Goal: Task Accomplishment & Management: Use online tool/utility

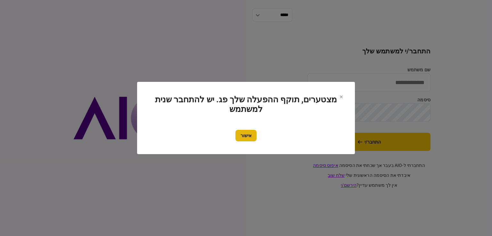
type input "**********"
click at [250, 138] on button "אישור" at bounding box center [245, 136] width 21 height 12
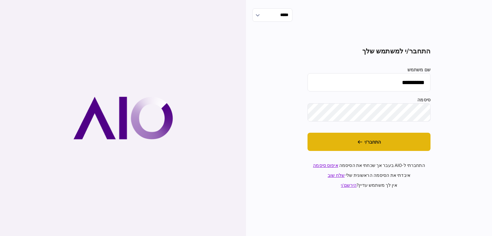
click at [342, 141] on button "התחבר/י" at bounding box center [368, 142] width 123 height 18
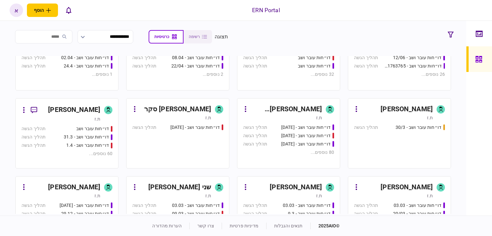
scroll to position [320, 0]
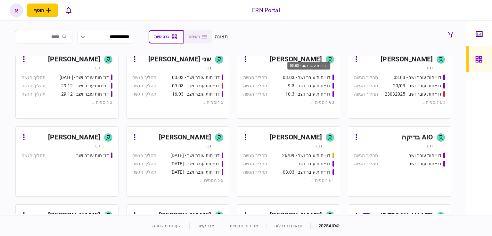
click at [312, 66] on div "דו״חות עובר ושב - 03.03" at bounding box center [308, 66] width 43 height 8
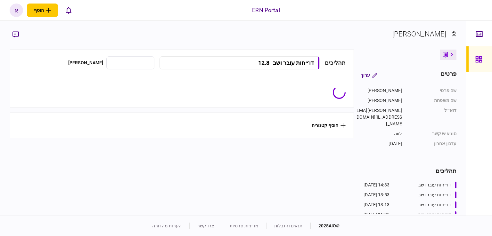
type input "**********"
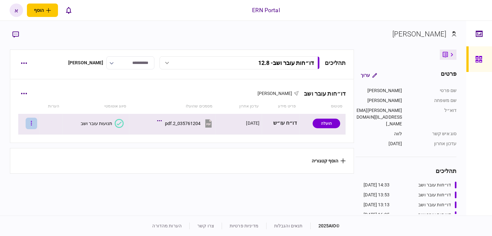
click at [32, 121] on icon "button" at bounding box center [31, 123] width 1 height 6
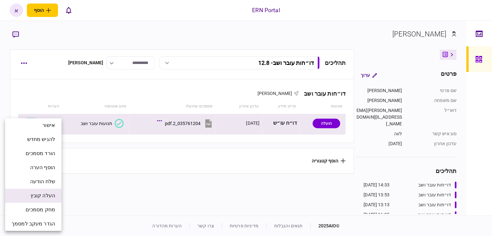
click at [52, 197] on span "העלה קובץ" at bounding box center [42, 196] width 25 height 8
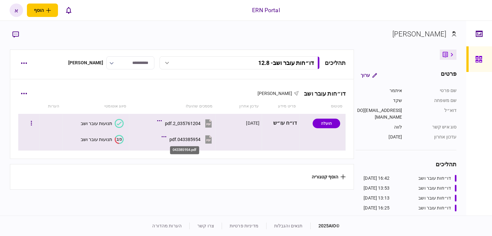
click at [184, 140] on div "043385954.pdf" at bounding box center [184, 139] width 31 height 5
click at [121, 136] on icon "2/3" at bounding box center [119, 139] width 9 height 9
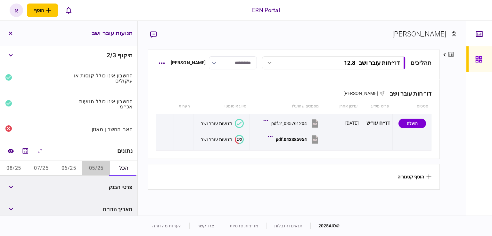
click at [102, 167] on button "05/25" at bounding box center [96, 168] width 28 height 15
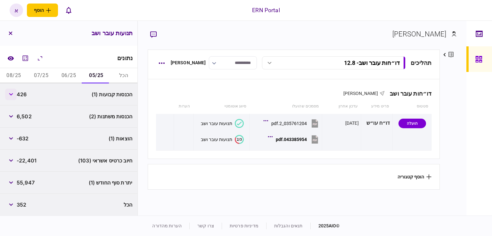
click at [10, 95] on button "button" at bounding box center [11, 95] width 12 height 12
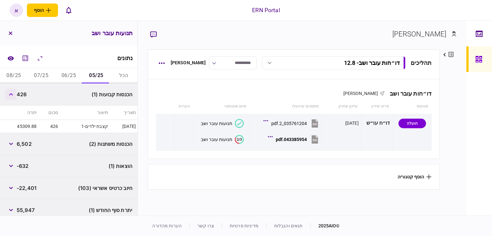
click at [10, 95] on button "button" at bounding box center [11, 95] width 12 height 12
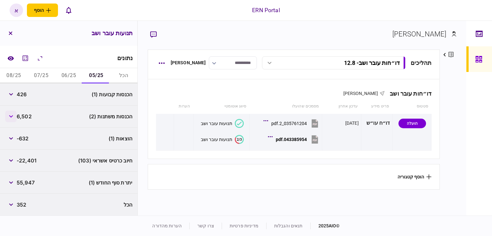
click at [13, 115] on button "button" at bounding box center [11, 117] width 12 height 12
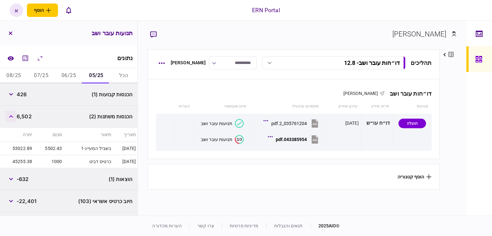
click at [13, 115] on icon "button" at bounding box center [11, 116] width 4 height 3
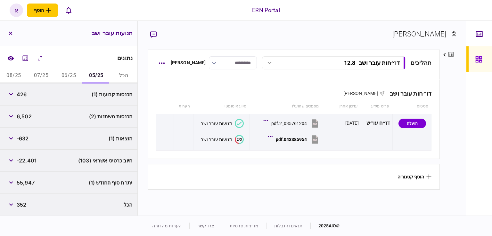
click at [64, 76] on button "06/25" at bounding box center [69, 75] width 28 height 15
click at [13, 111] on button "button" at bounding box center [11, 117] width 12 height 12
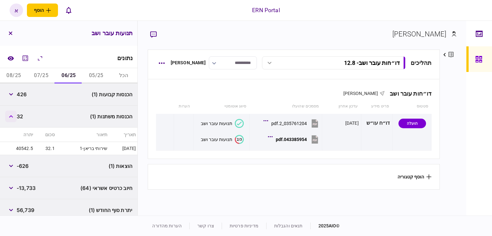
click at [13, 111] on button "button" at bounding box center [11, 117] width 12 height 12
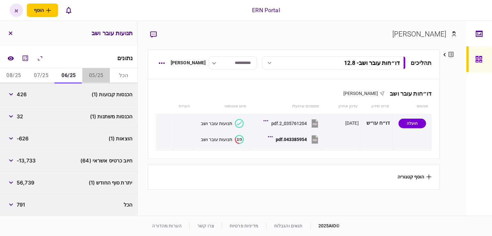
click at [103, 74] on button "05/25" at bounding box center [96, 75] width 28 height 15
click at [24, 93] on span "426" at bounding box center [22, 95] width 10 height 8
copy span "426"
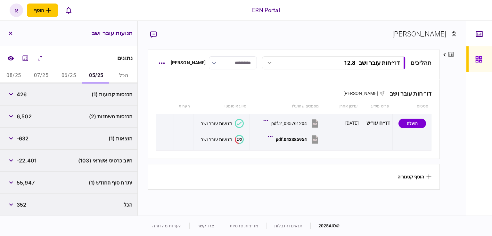
click at [21, 116] on span "6,502" at bounding box center [24, 117] width 15 height 8
copy span "6,502"
click at [26, 140] on span "-632" at bounding box center [23, 139] width 12 height 8
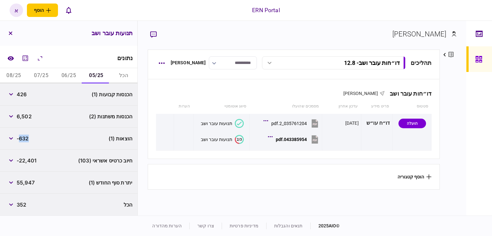
copy span "632"
click at [28, 181] on span "55,947" at bounding box center [26, 183] width 18 height 8
copy span "55,947"
click at [68, 72] on button "06/25" at bounding box center [69, 75] width 28 height 15
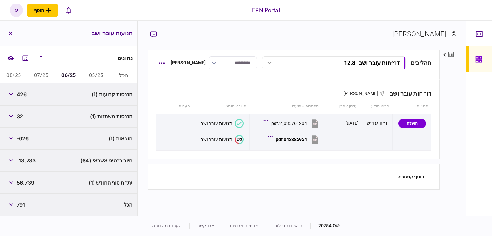
click at [24, 93] on span "426" at bounding box center [22, 95] width 10 height 8
copy span "426"
click at [23, 116] on span "32" at bounding box center [20, 117] width 6 height 8
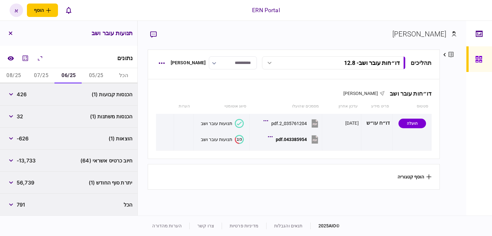
click at [22, 116] on span "32" at bounding box center [20, 117] width 6 height 8
copy span "32"
click at [24, 135] on span "-626" at bounding box center [23, 139] width 12 height 8
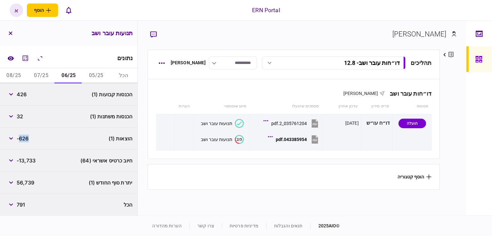
copy span "626"
click at [22, 181] on span "56,739" at bounding box center [26, 183] width 18 height 8
copy span "56,739"
drag, startPoint x: 41, startPoint y: 73, endPoint x: 37, endPoint y: 77, distance: 5.4
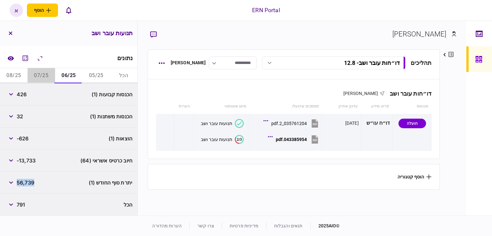
click at [41, 74] on button "07/25" at bounding box center [42, 75] width 28 height 15
click at [24, 96] on span "4,415" at bounding box center [24, 95] width 14 height 8
copy span "4,415"
click at [8, 113] on button "button" at bounding box center [11, 117] width 12 height 12
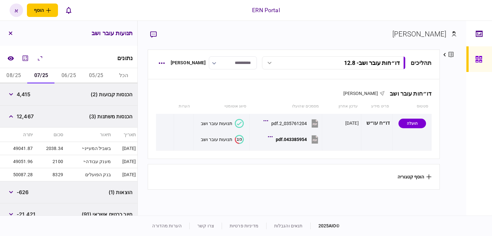
click at [29, 118] on span "12,467" at bounding box center [25, 117] width 17 height 8
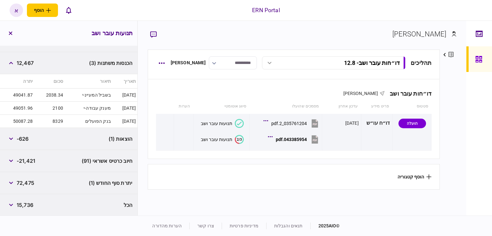
click at [25, 138] on span "-626" at bounding box center [23, 139] width 12 height 8
click at [28, 182] on span "72,475" at bounding box center [26, 183] width 18 height 8
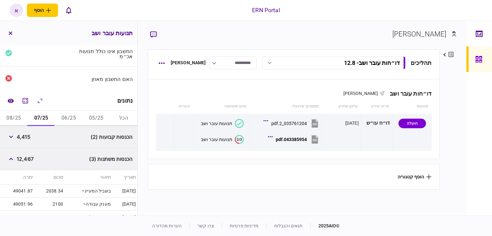
scroll to position [0, 0]
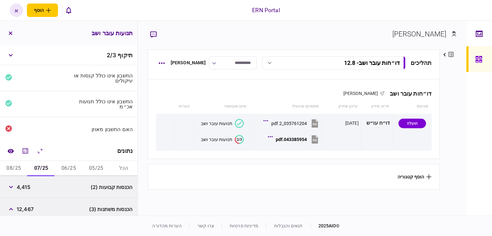
click at [18, 172] on button "08/25" at bounding box center [14, 168] width 28 height 15
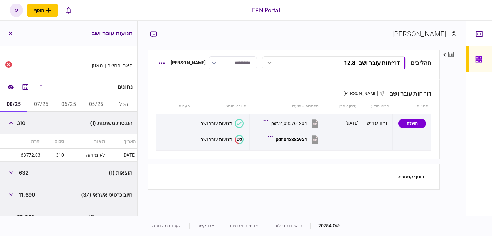
scroll to position [96, 0]
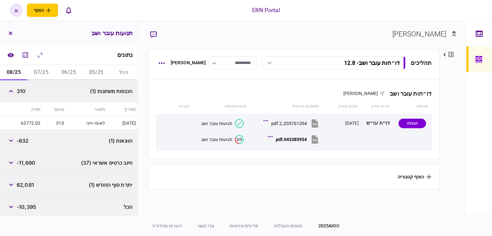
click at [23, 90] on span "310" at bounding box center [21, 91] width 9 height 8
click at [24, 140] on span "-632" at bounding box center [23, 141] width 12 height 8
click at [26, 200] on div "הכל -10,395" at bounding box center [68, 207] width 137 height 22
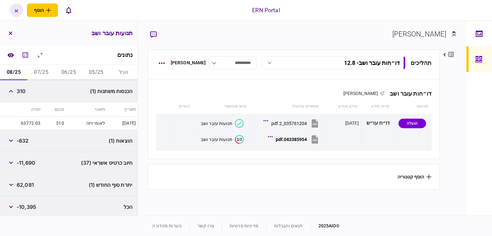
click at [31, 185] on span "62,081" at bounding box center [25, 185] width 17 height 8
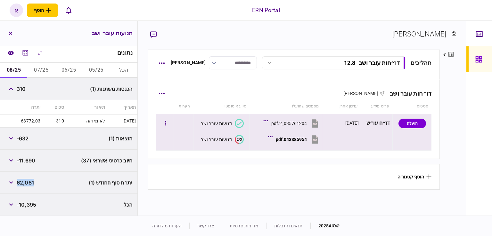
click at [312, 141] on icon at bounding box center [315, 140] width 10 height 10
click at [8, 137] on button "button" at bounding box center [11, 139] width 12 height 12
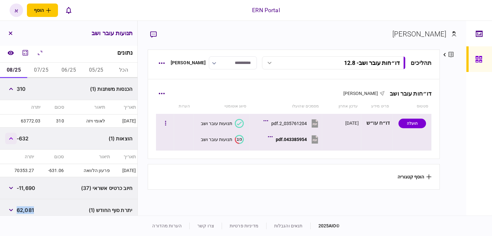
click at [8, 137] on button "button" at bounding box center [11, 139] width 12 height 12
